Goal: Task Accomplishment & Management: Manage account settings

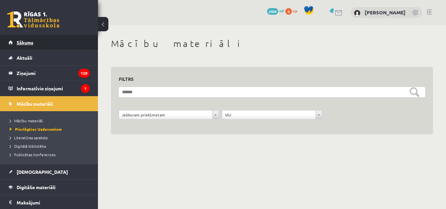
click at [50, 43] on link "Sākums" at bounding box center [48, 42] width 81 height 15
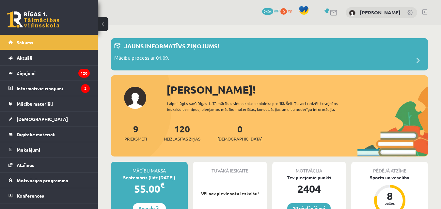
click at [426, 11] on link at bounding box center [424, 11] width 5 height 5
